Goal: Contribute content: Add original content to the website for others to see

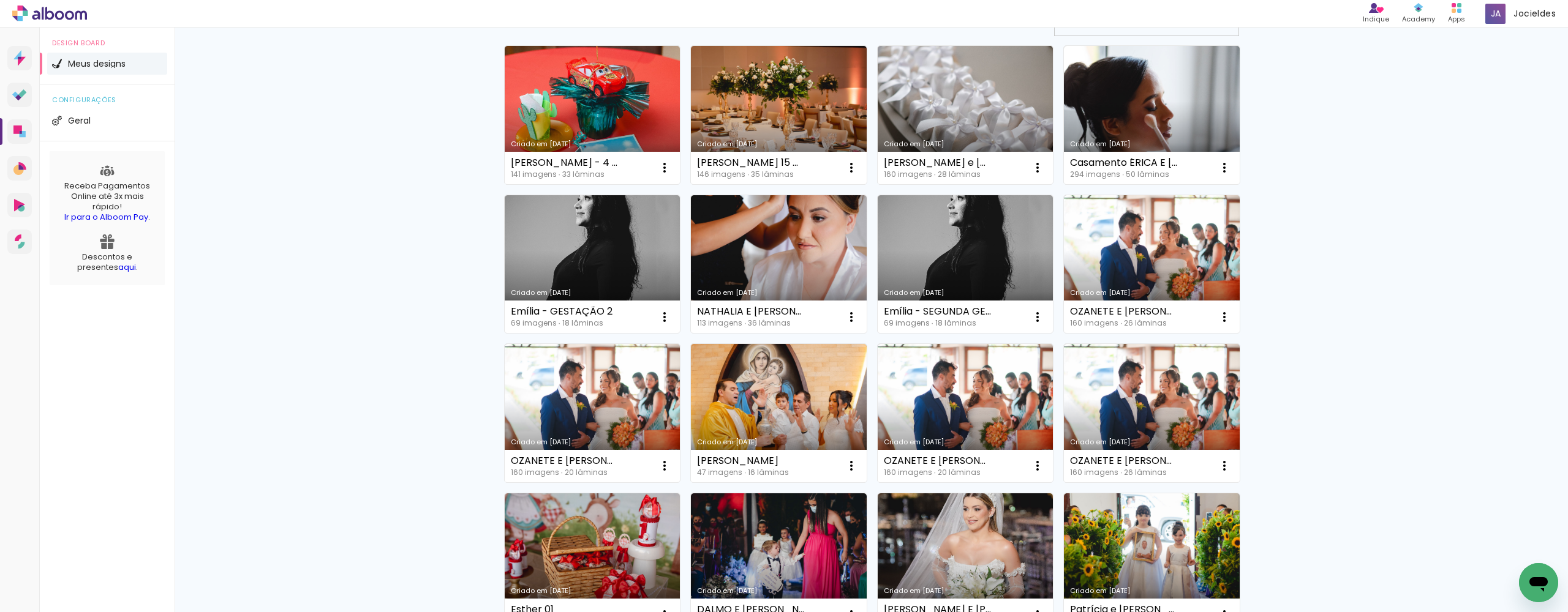
scroll to position [33, 0]
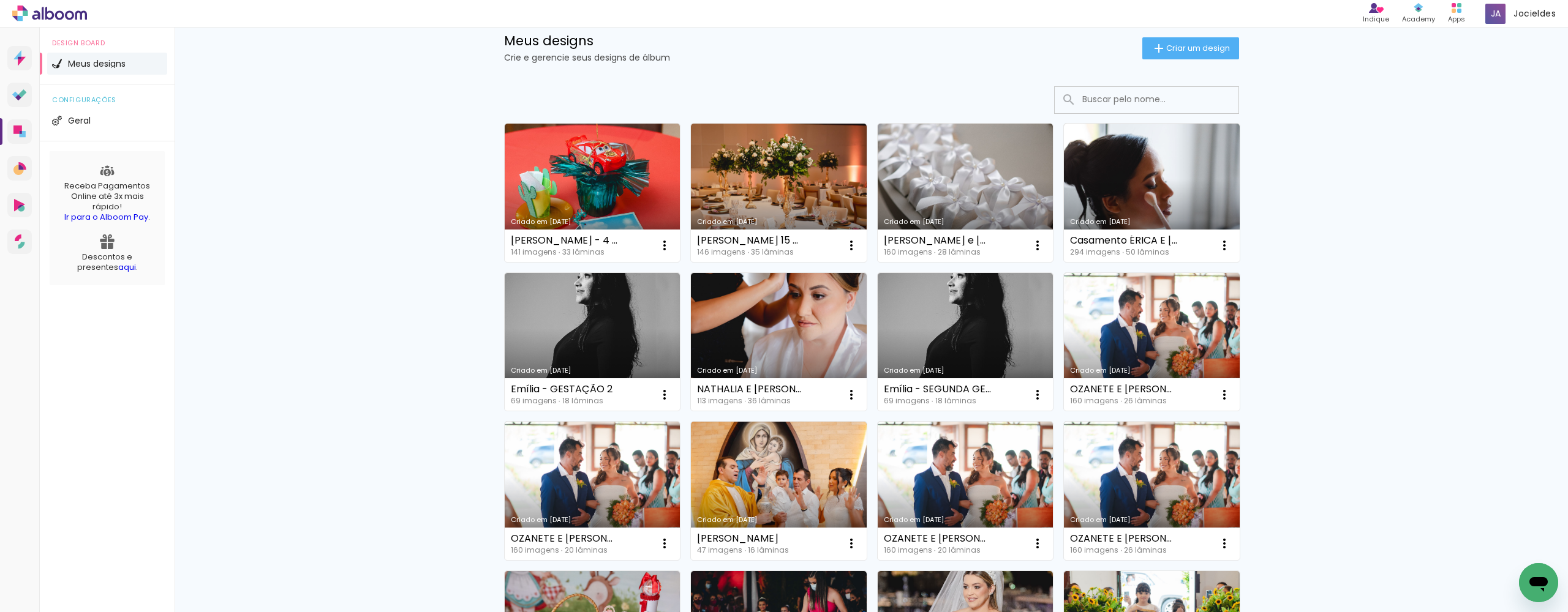
drag, startPoint x: 1349, startPoint y: 103, endPoint x: 1333, endPoint y: 91, distance: 20.0
click at [1164, 89] on input at bounding box center [1163, 99] width 174 height 25
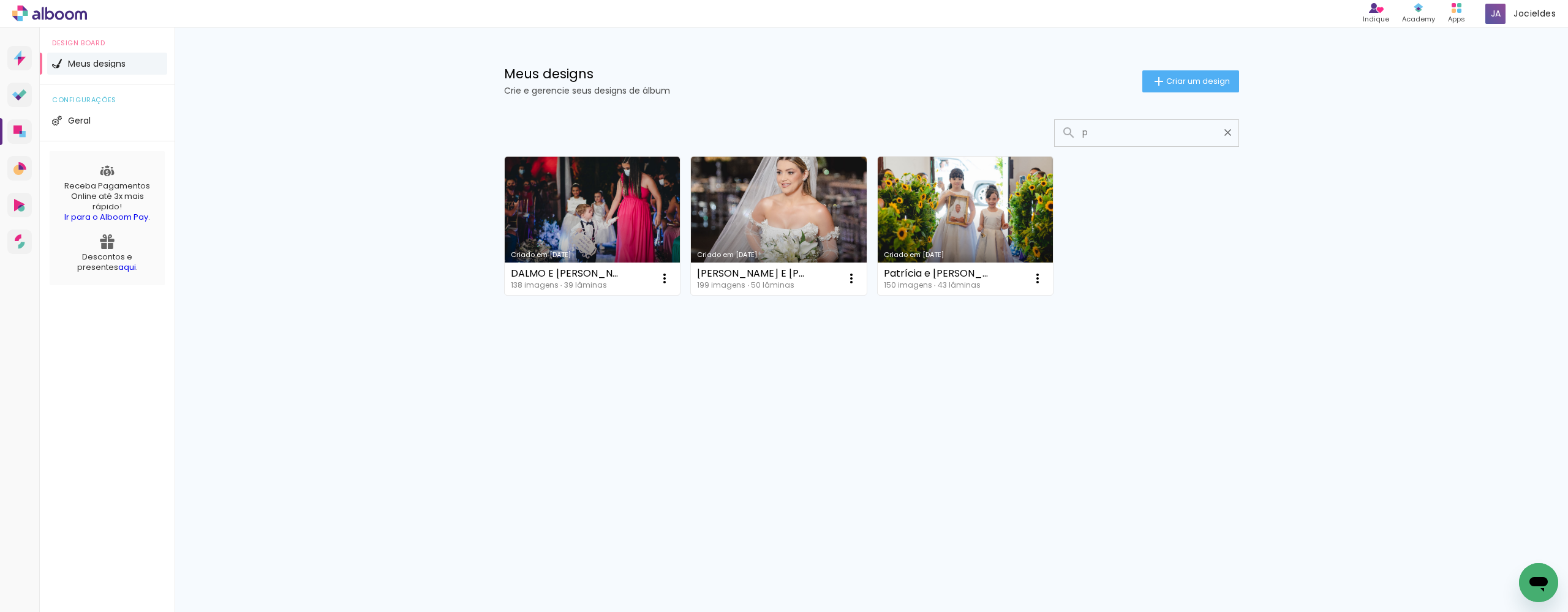
scroll to position [0, 0]
type input "p"
type paper-input "p"
click at [644, 191] on link "Criado em [DATE]" at bounding box center [592, 226] width 176 height 139
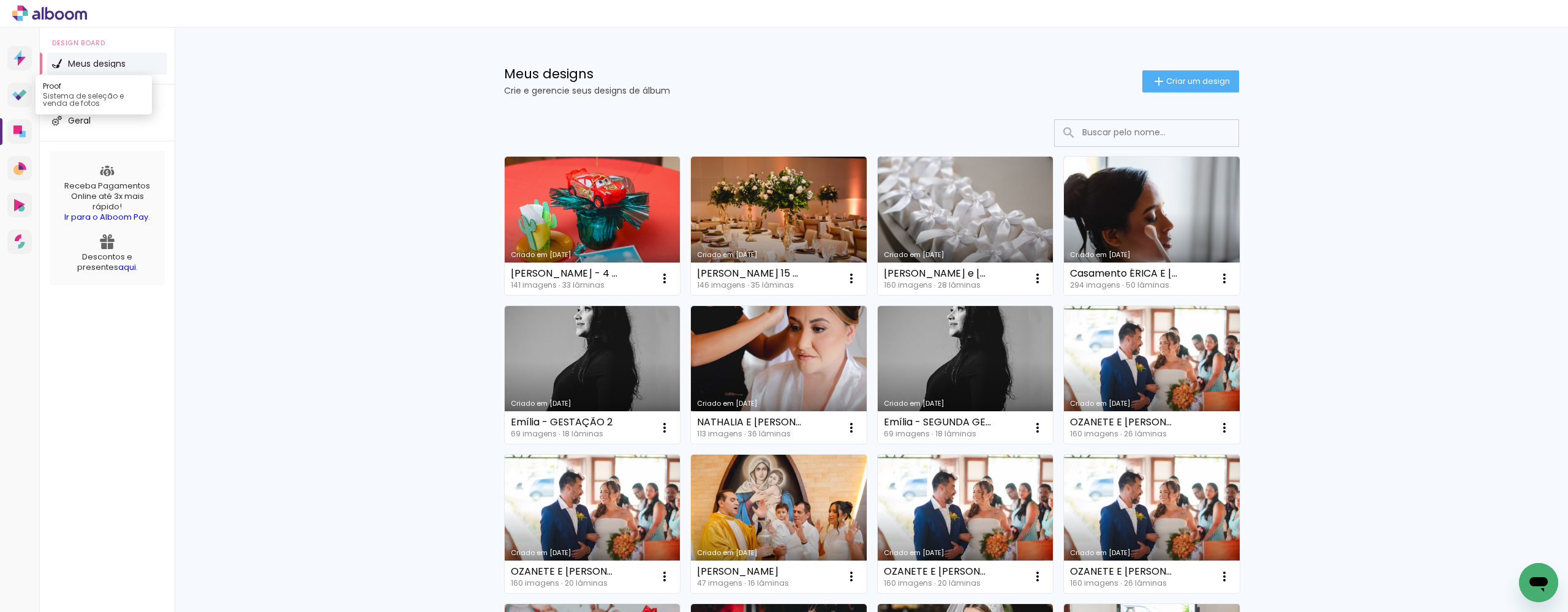
click at [16, 102] on link "Proof Sistema de seleção e venda de fotos" at bounding box center [19, 94] width 24 height 24
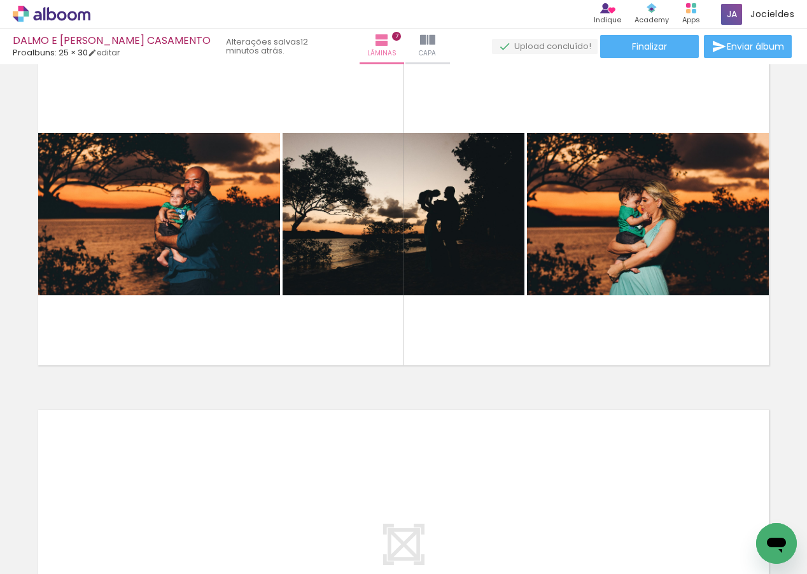
click at [45, 560] on span "Adicionar Fotos" at bounding box center [45, 557] width 38 height 14
click at [0, 0] on input "file" at bounding box center [0, 0] width 0 height 0
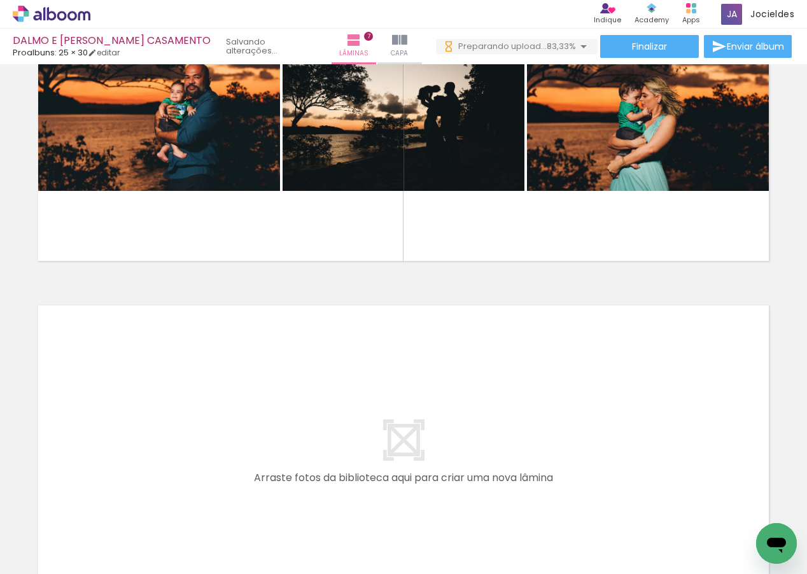
click at [38, 533] on input "Todas as fotos" at bounding box center [35, 535] width 48 height 11
click at [0, 0] on slot "Não utilizadas" at bounding box center [0, 0] width 0 height 0
type input "Não utilizadas"
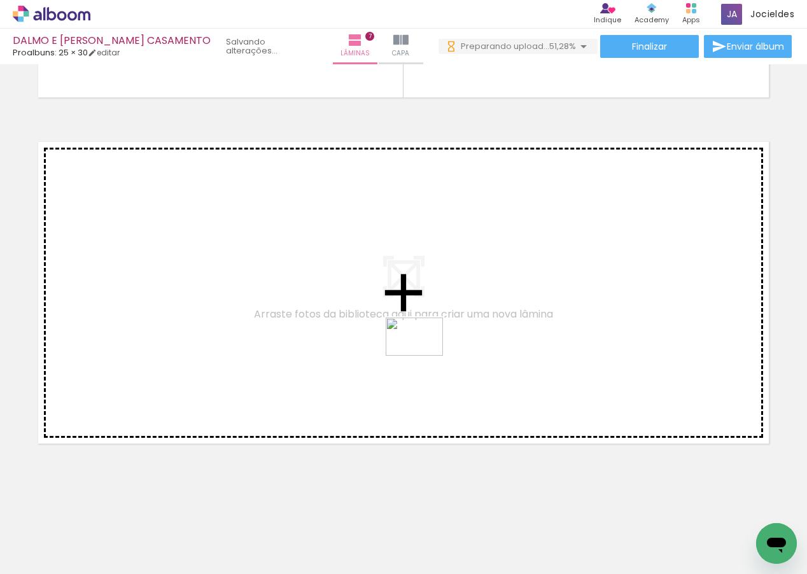
drag, startPoint x: 430, startPoint y: 540, endPoint x: 468, endPoint y: 535, distance: 39.2
click at [424, 353] on quentale-workspace at bounding box center [403, 287] width 807 height 574
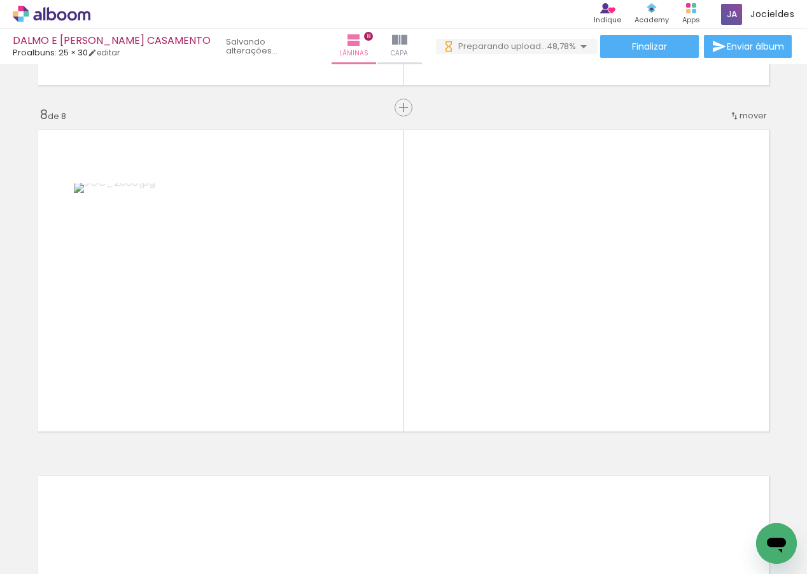
scroll to position [2402, 0]
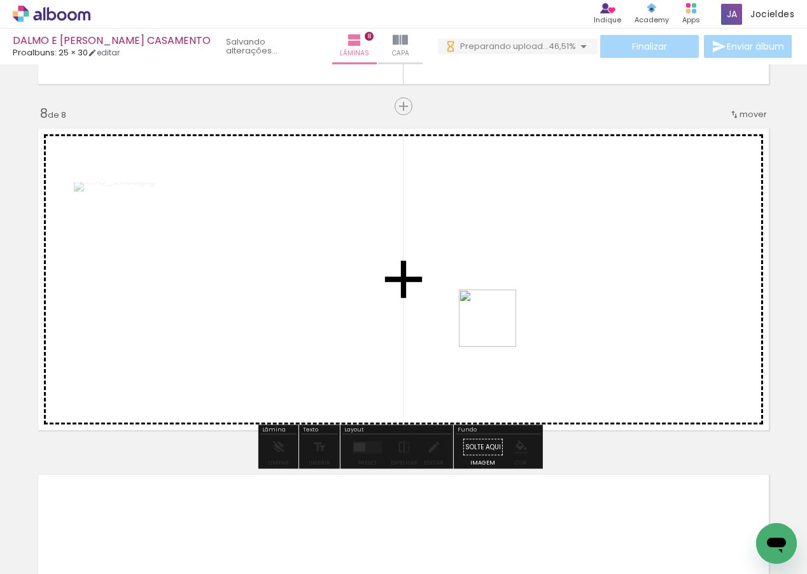
drag, startPoint x: 412, startPoint y: 545, endPoint x: 497, endPoint y: 328, distance: 233.8
click at [497, 328] on quentale-workspace at bounding box center [403, 287] width 807 height 574
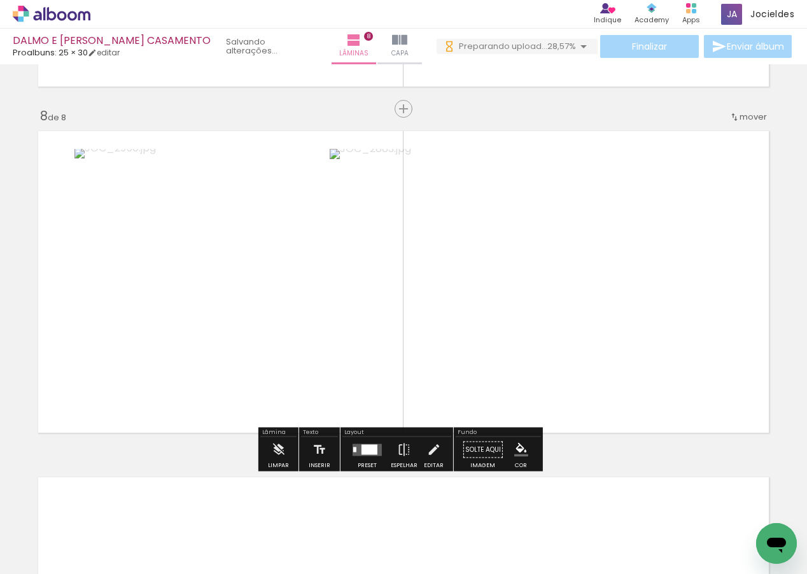
scroll to position [2378, 0]
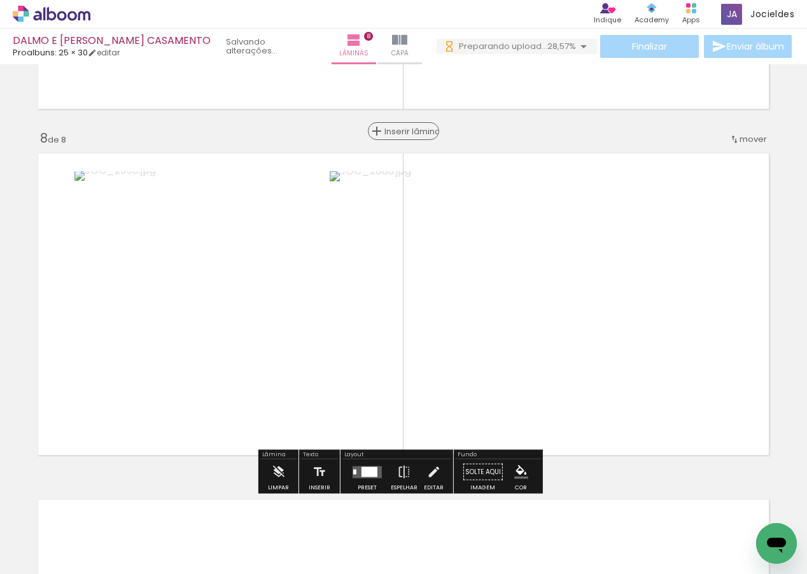
click at [398, 137] on div "Inserir lâmina" at bounding box center [403, 130] width 69 height 15
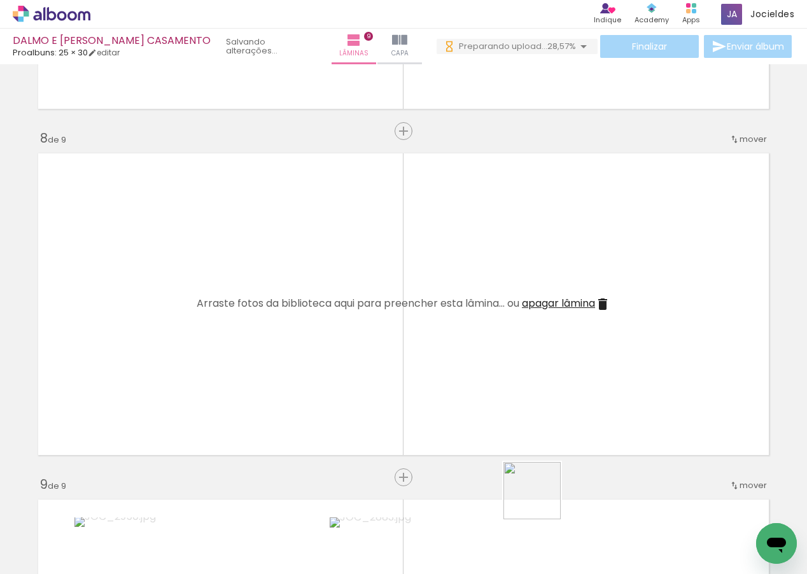
drag, startPoint x: 576, startPoint y: 535, endPoint x: 278, endPoint y: 368, distance: 341.0
click at [278, 368] on quentale-workspace at bounding box center [403, 287] width 807 height 574
